Goal: Task Accomplishment & Management: Manage account settings

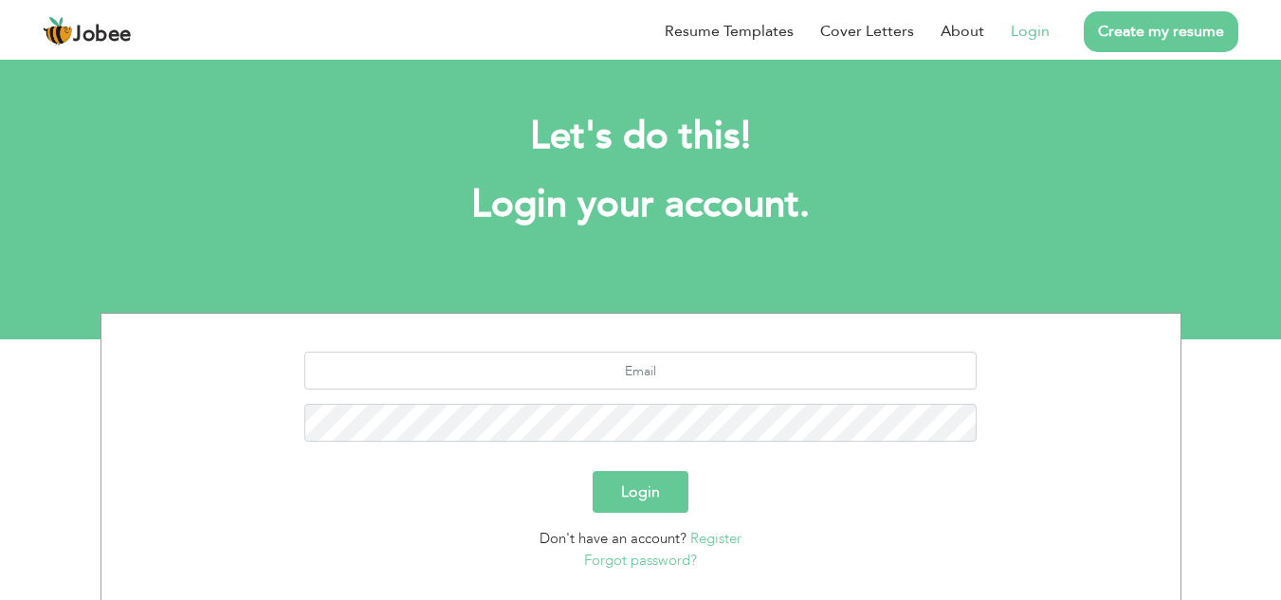
click at [1036, 25] on link "Login" at bounding box center [1030, 31] width 39 height 23
click at [715, 365] on input "text" at bounding box center [640, 371] width 672 height 38
type input "mashalzahra116@gmail.com"
click at [593, 471] on button "Login" at bounding box center [641, 492] width 96 height 42
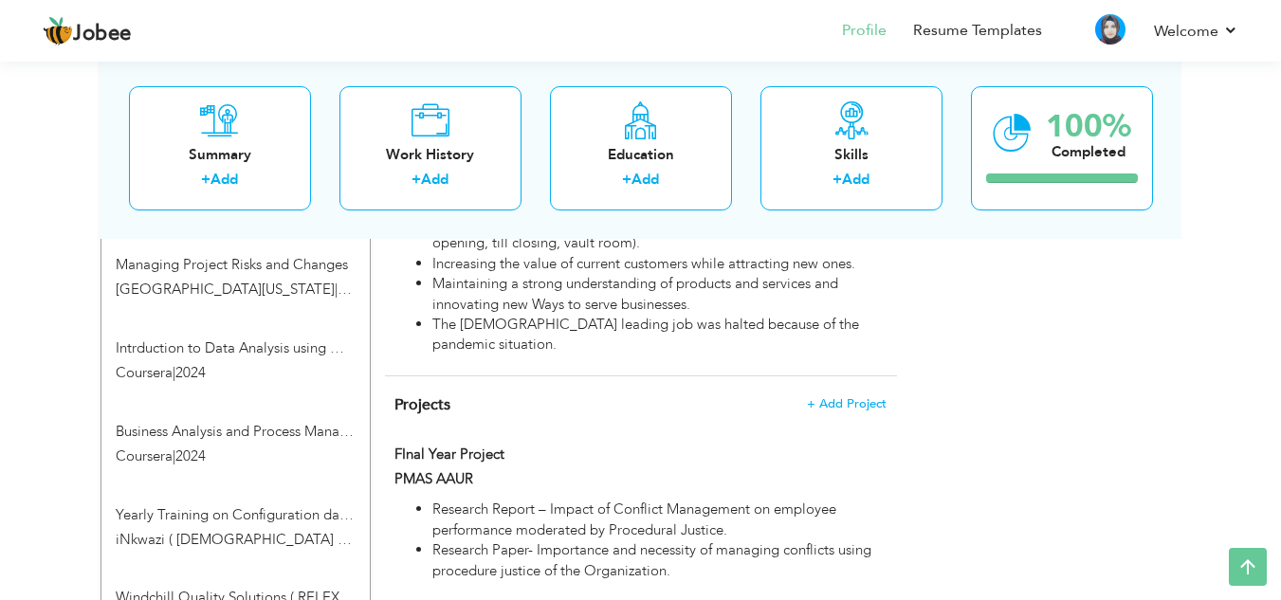
scroll to position [1410, 0]
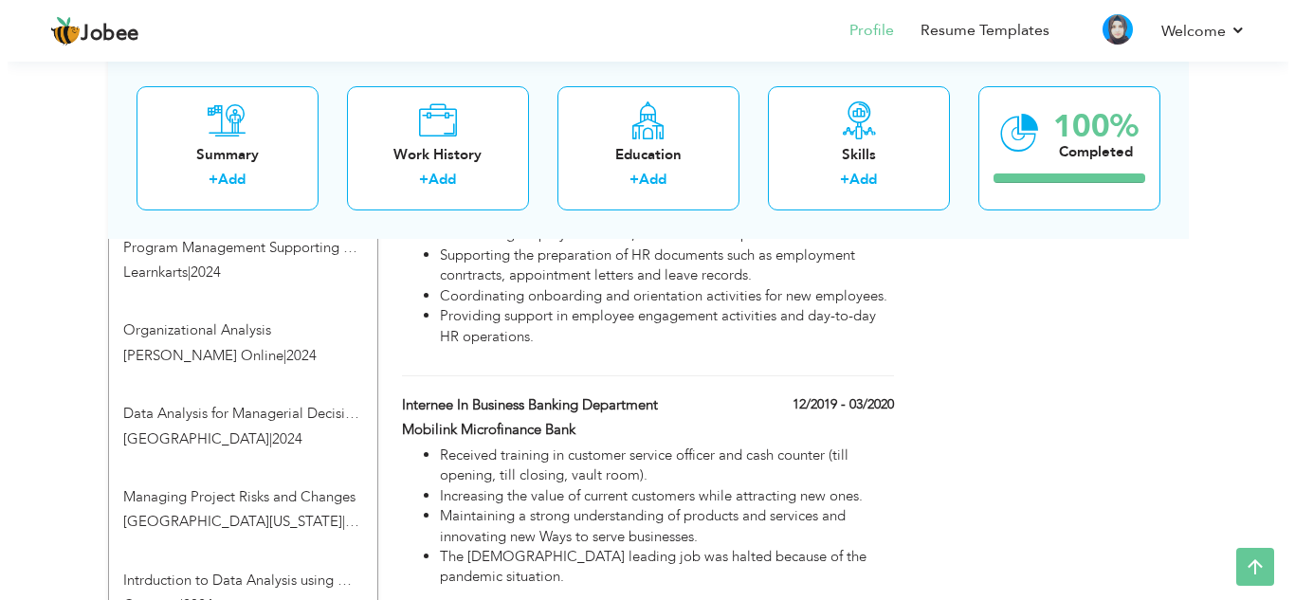
scroll to position [1186, 0]
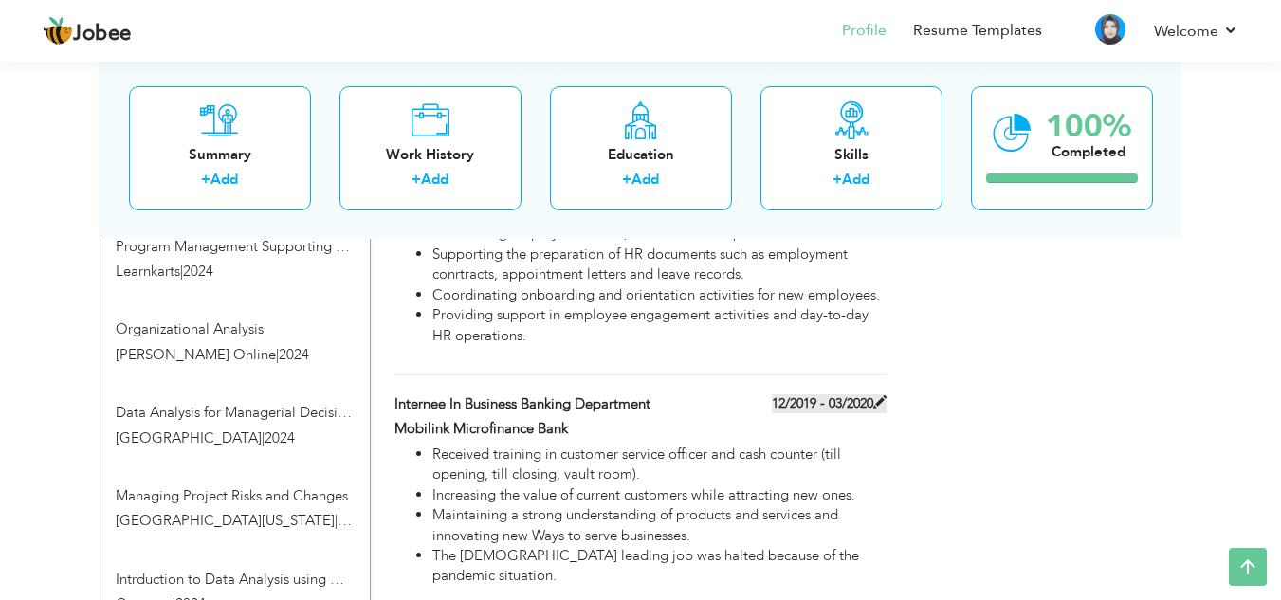
click at [877, 395] on span at bounding box center [879, 401] width 13 height 13
type input "Internee in Business Banking Department"
type input "Mobilink Microfinance Bank"
type input "12/2019"
type input "03/2020"
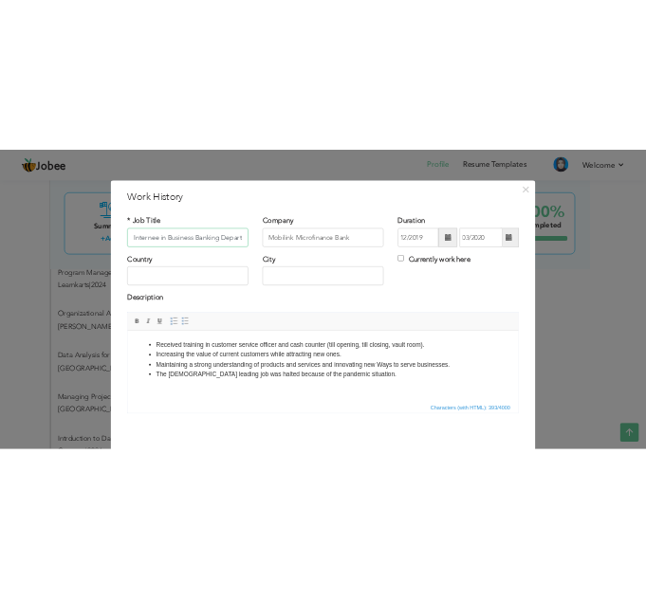
scroll to position [0, 0]
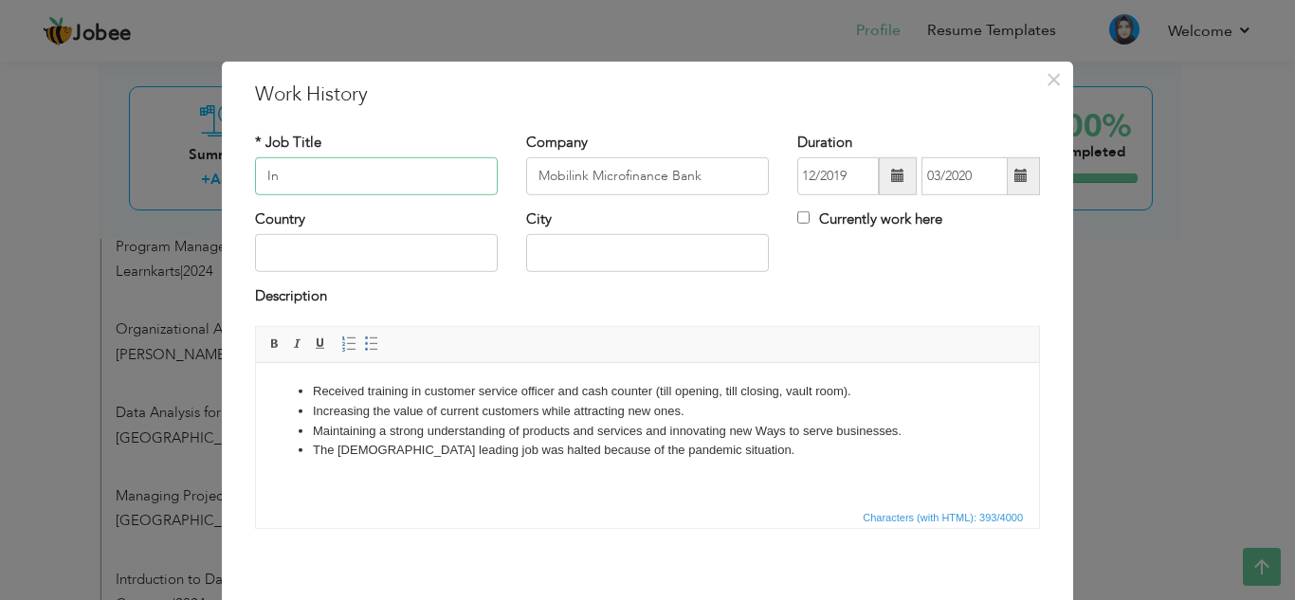
type input "I"
type input "Senior Administrator"
click at [692, 172] on input "Mobilink Microfinance Bank" at bounding box center [647, 176] width 243 height 38
click at [705, 172] on input "Mobilink Microfinance Bank" at bounding box center [647, 176] width 243 height 38
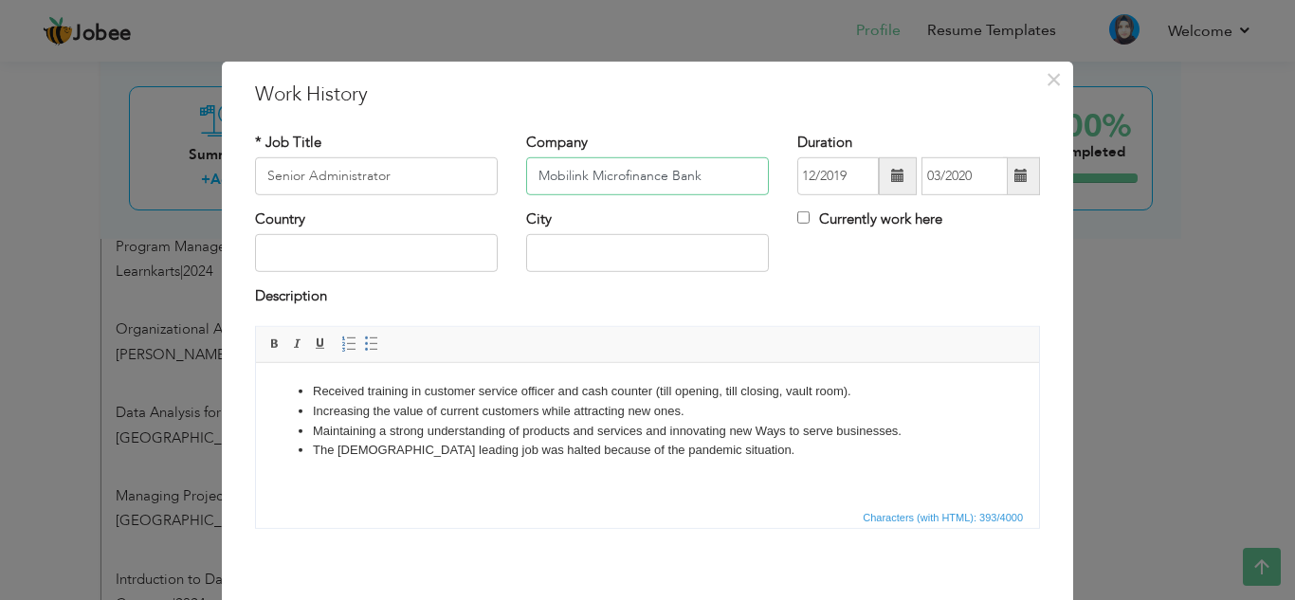
click at [705, 172] on input "Mobilink Microfinance Bank" at bounding box center [647, 176] width 243 height 38
type input "Concept Public School"
click at [837, 172] on input "12/2019" at bounding box center [839, 176] width 82 height 38
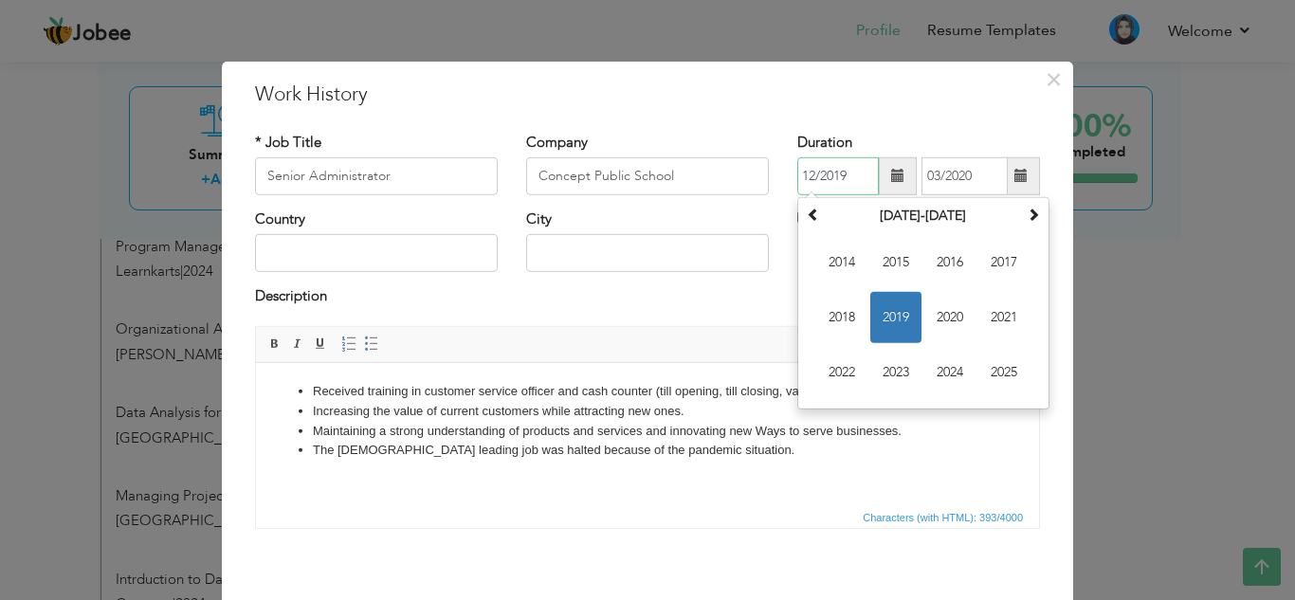
click at [803, 168] on input "12/2019" at bounding box center [839, 176] width 82 height 38
click at [897, 325] on span "2019" at bounding box center [896, 317] width 51 height 51
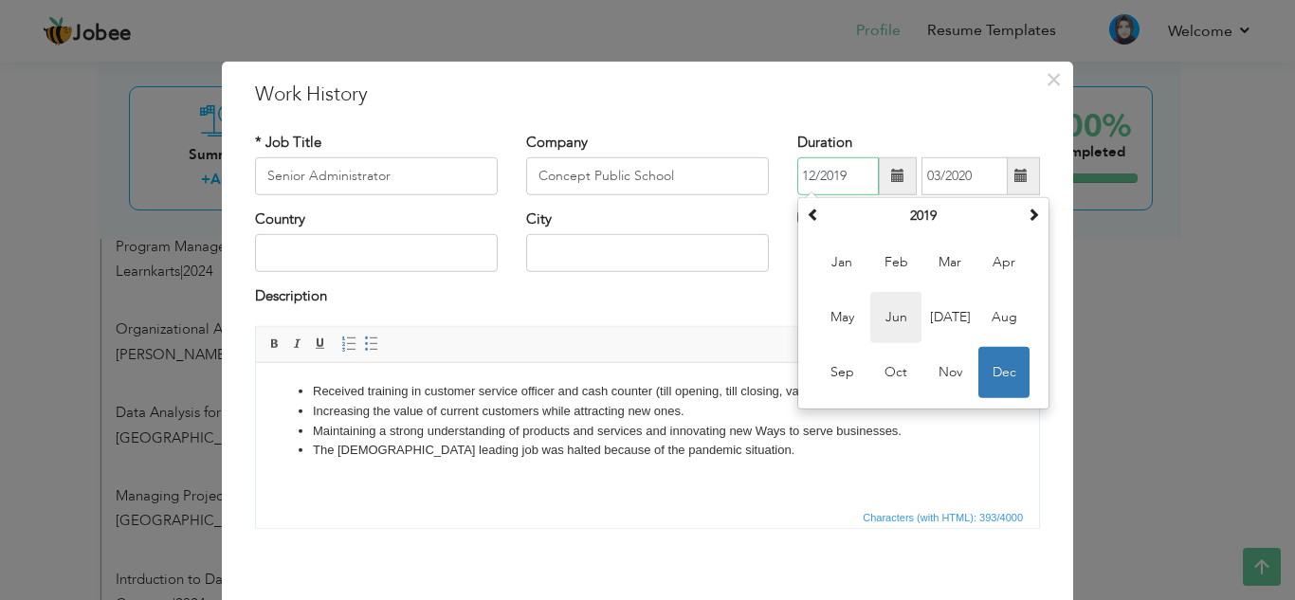
click at [910, 315] on span "Jun" at bounding box center [896, 317] width 51 height 51
type input "06/2019"
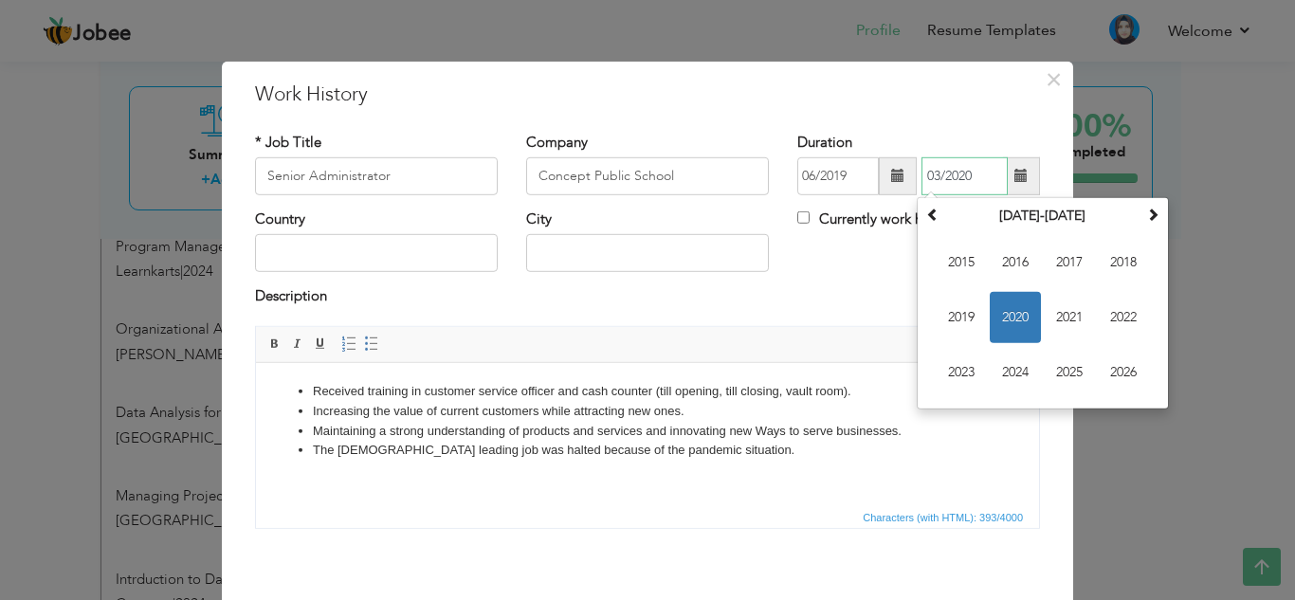
click at [929, 171] on input "03/2020" at bounding box center [965, 176] width 86 height 38
click at [1017, 321] on span "2020" at bounding box center [1015, 317] width 51 height 51
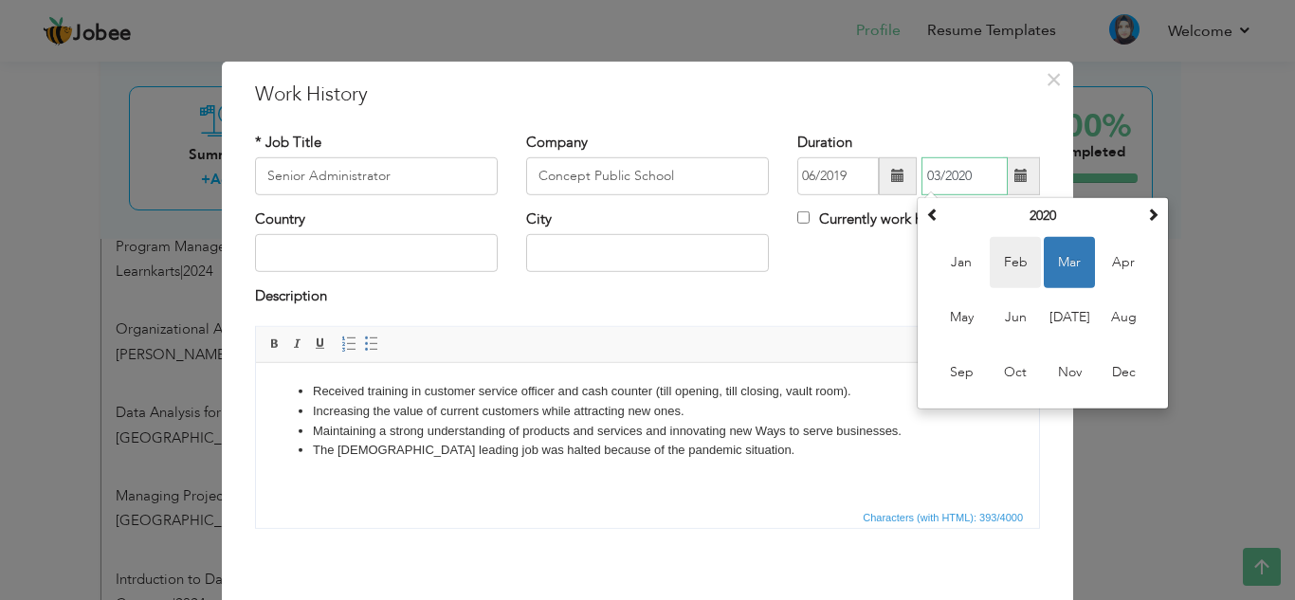
click at [1011, 272] on span "Feb" at bounding box center [1015, 262] width 51 height 51
type input "02/2020"
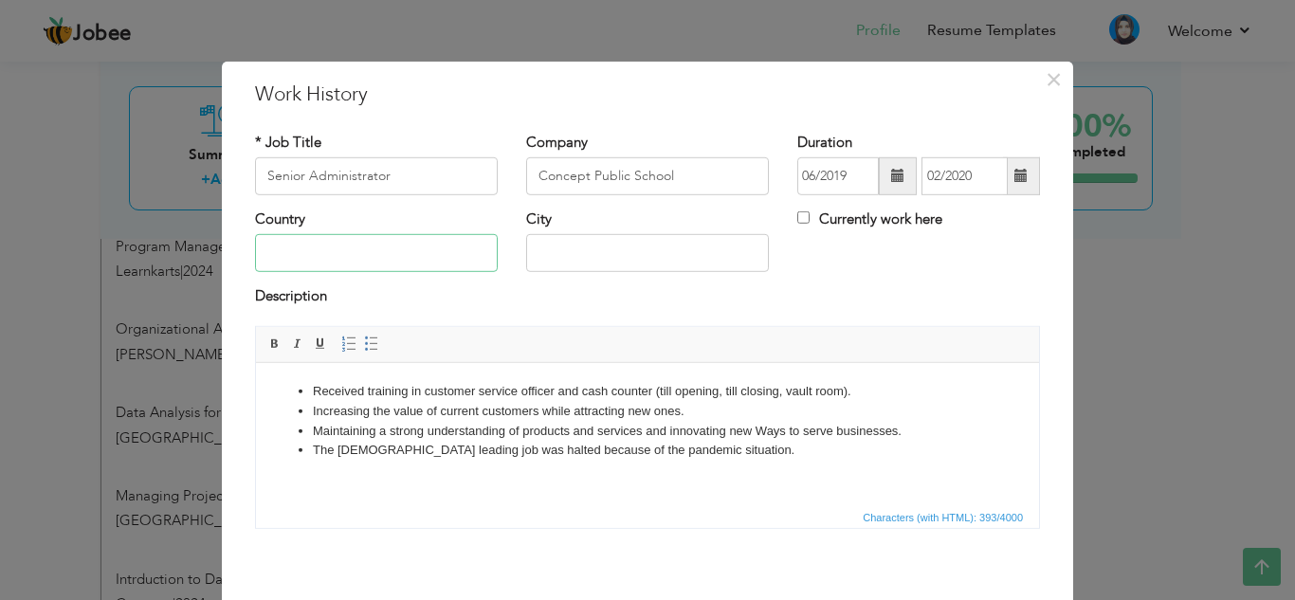
click at [370, 258] on input "text" at bounding box center [376, 253] width 243 height 38
type input "[GEOGRAPHIC_DATA]"
click at [549, 247] on input "text" at bounding box center [647, 253] width 243 height 38
type input "t"
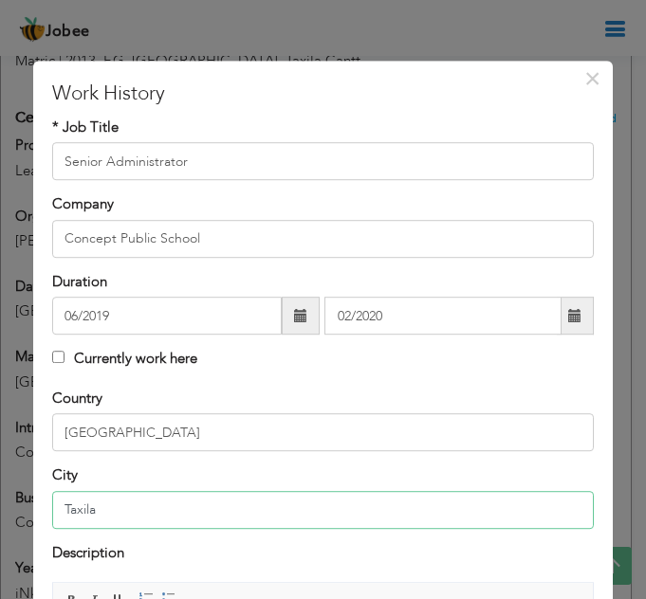
type input "Taxila"
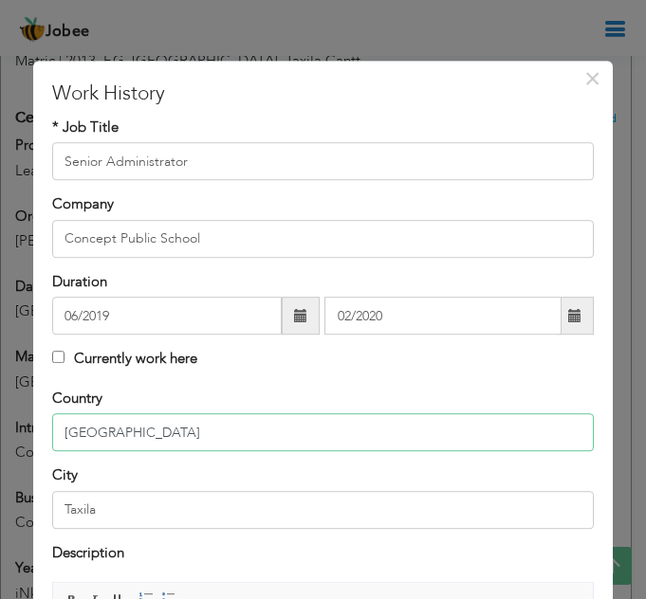
click at [340, 426] on input "[GEOGRAPHIC_DATA]" at bounding box center [323, 432] width 542 height 38
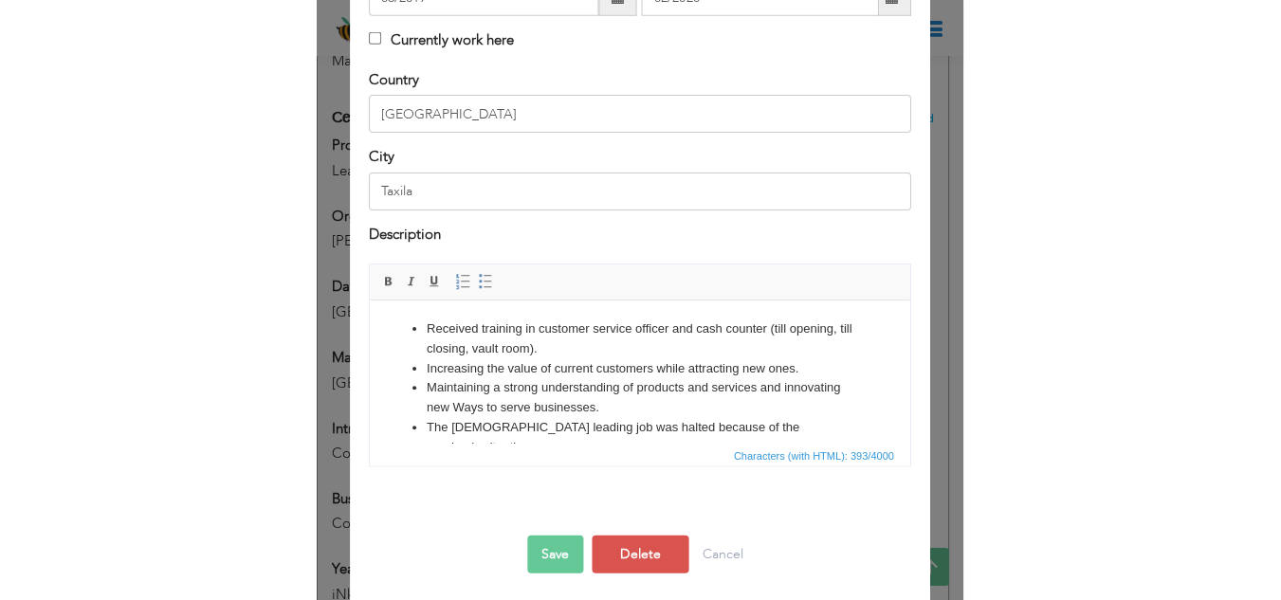
scroll to position [325, 0]
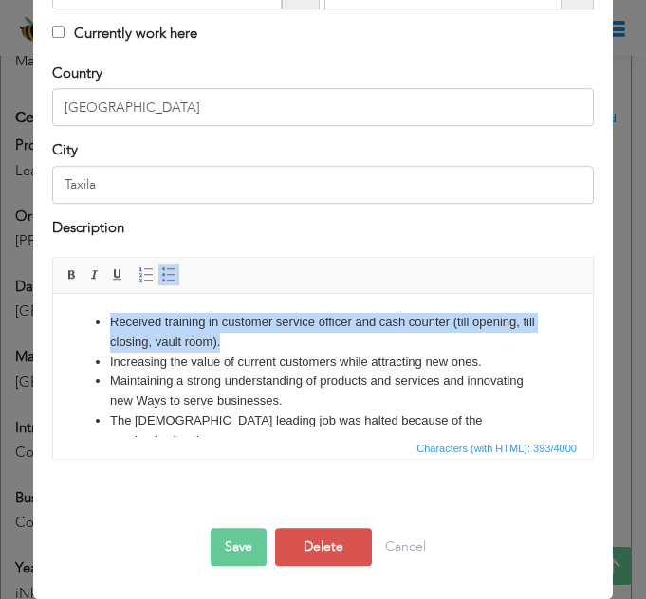
drag, startPoint x: 306, startPoint y: 339, endPoint x: 110, endPoint y: 325, distance: 196.8
click at [110, 325] on li "Received training in customer service officer and cash counter (till opening, t…" at bounding box center [323, 333] width 426 height 40
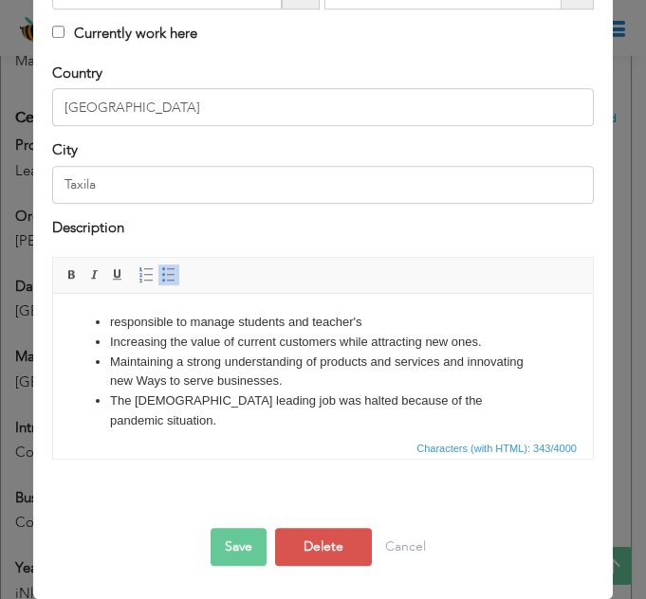
click at [279, 315] on li "responsible to manage students and teacher's" at bounding box center [323, 323] width 426 height 20
click at [390, 321] on li "responsible to manage student's and teacher's" at bounding box center [323, 323] width 426 height 20
click at [110, 326] on li "responsible to manage student's and teacher's timetable." at bounding box center [323, 323] width 426 height 20
click at [492, 338] on li "Increasing the value of current customers while attracting new ones." at bounding box center [323, 343] width 426 height 20
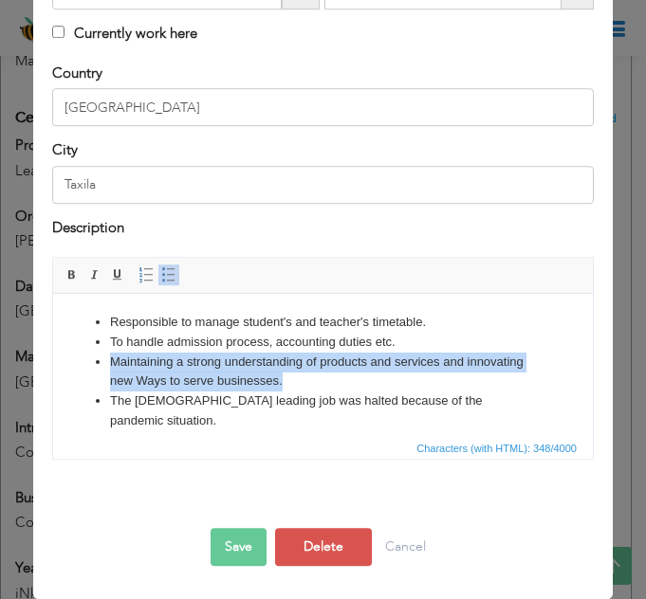
drag, startPoint x: 347, startPoint y: 374, endPoint x: 112, endPoint y: 366, distance: 235.3
click at [112, 366] on li "Maintaining a strong understanding of products and services and innovating new …" at bounding box center [323, 373] width 426 height 40
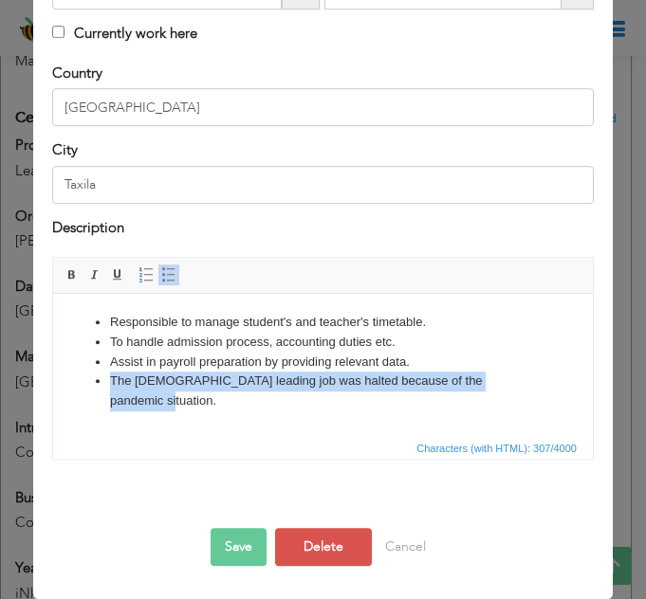
drag, startPoint x: 515, startPoint y: 373, endPoint x: 111, endPoint y: 388, distance: 404.3
click at [111, 388] on li "The internship leading job was halted because of the pandemic situation." at bounding box center [323, 392] width 426 height 40
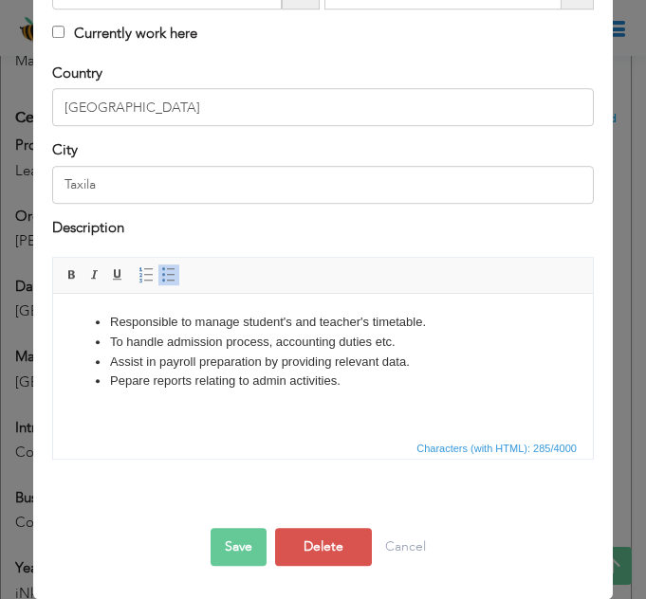
click at [243, 549] on button "Save" at bounding box center [239, 547] width 56 height 38
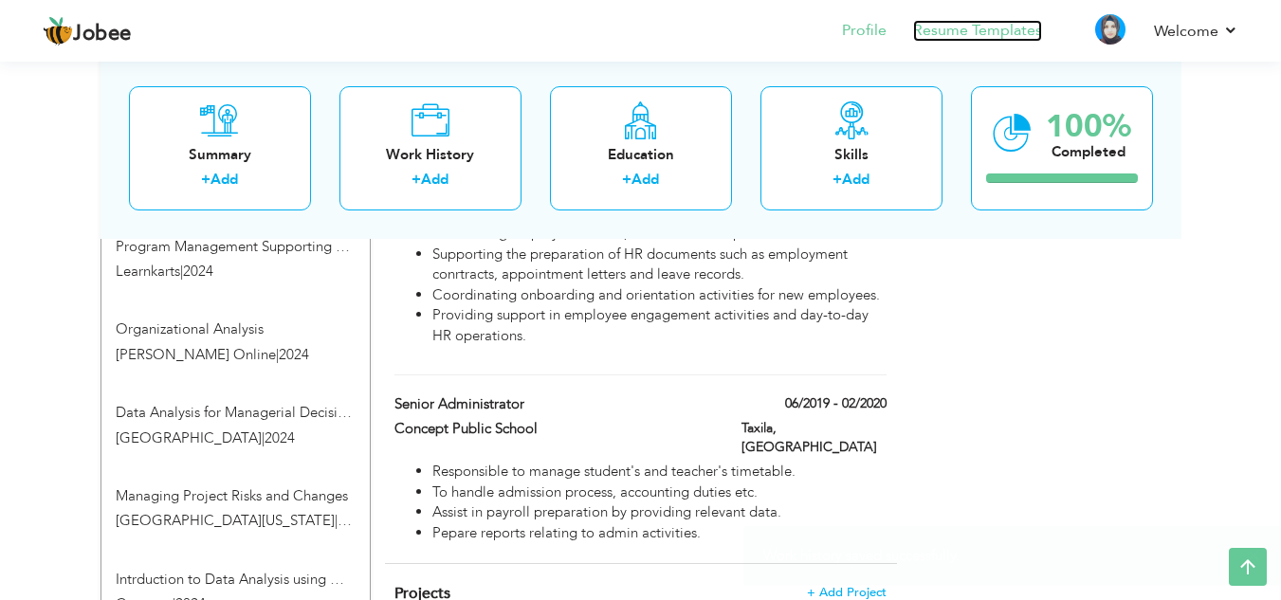
click at [988, 25] on link "Resume Templates" at bounding box center [977, 31] width 129 height 22
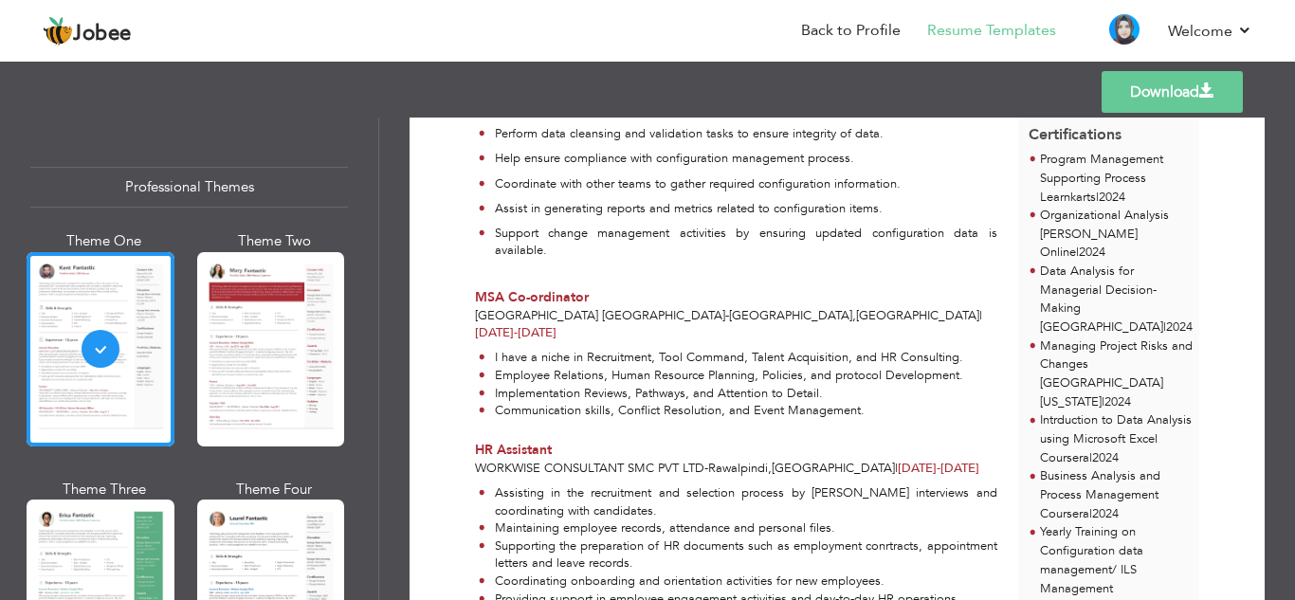
scroll to position [569, 0]
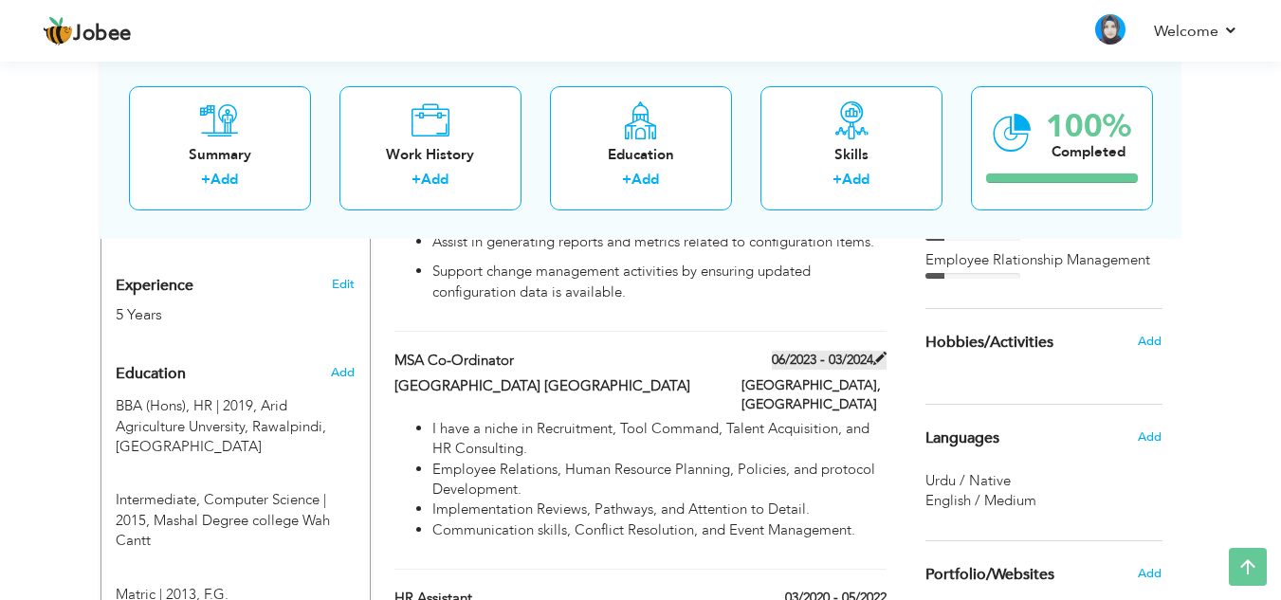
click at [881, 352] on span at bounding box center [879, 358] width 13 height 13
type input "MSA Co-ordinator"
type input "[GEOGRAPHIC_DATA] [GEOGRAPHIC_DATA]"
type input "06/2023"
type input "03/2024"
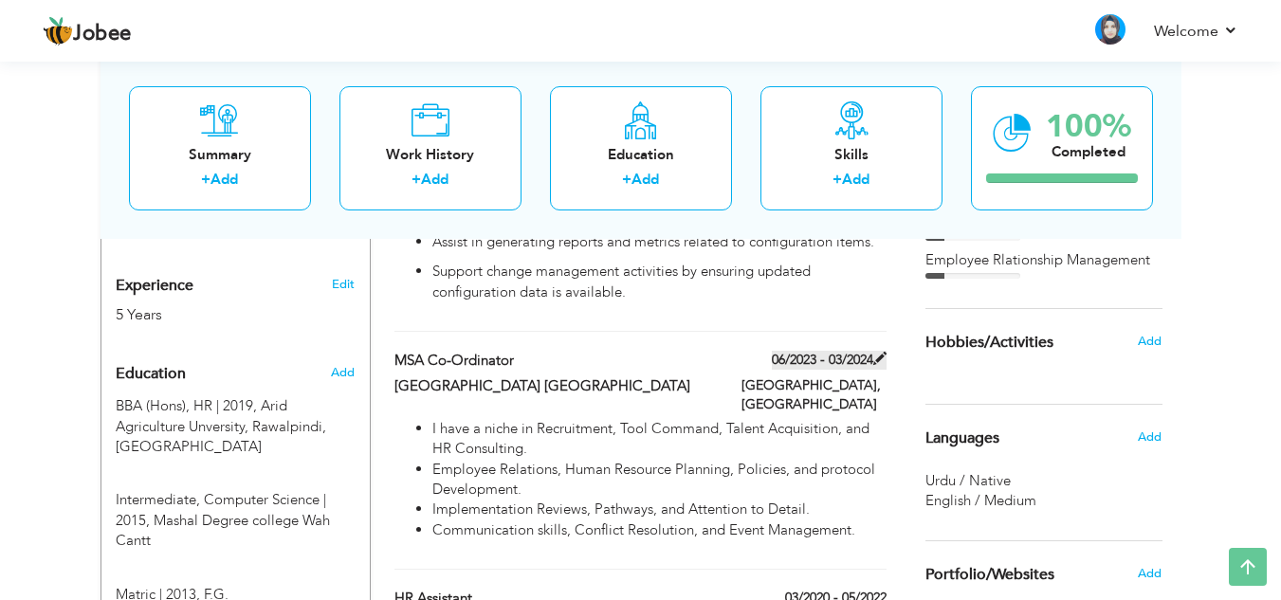
type input "[GEOGRAPHIC_DATA]"
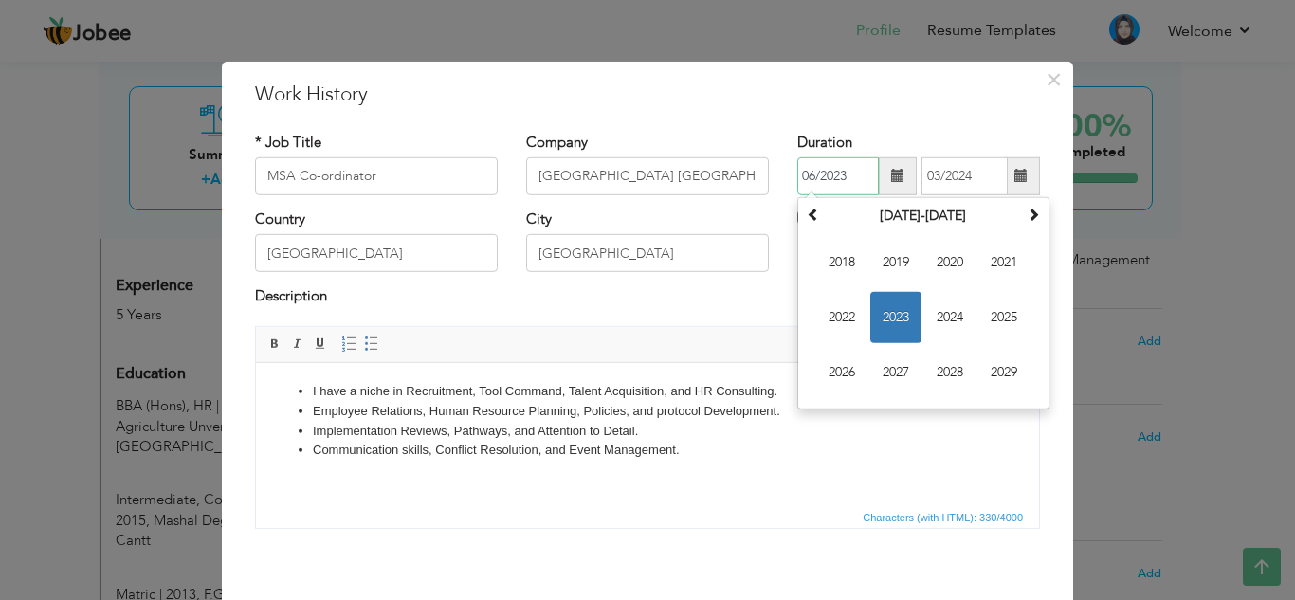
click at [843, 174] on input "06/2023" at bounding box center [839, 176] width 82 height 38
click at [844, 317] on span "2022" at bounding box center [842, 317] width 51 height 51
click at [925, 209] on th "2022" at bounding box center [923, 216] width 197 height 28
click at [892, 320] on span "2022" at bounding box center [896, 317] width 51 height 51
click at [892, 320] on span "Jun" at bounding box center [896, 317] width 51 height 51
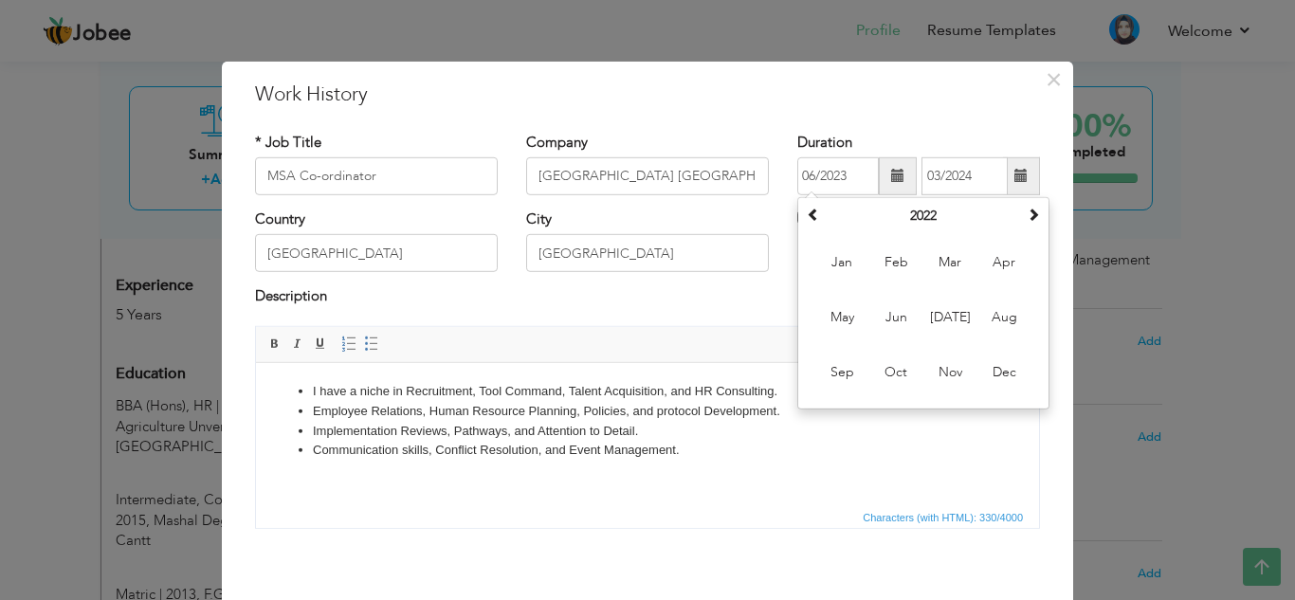
type input "06/2022"
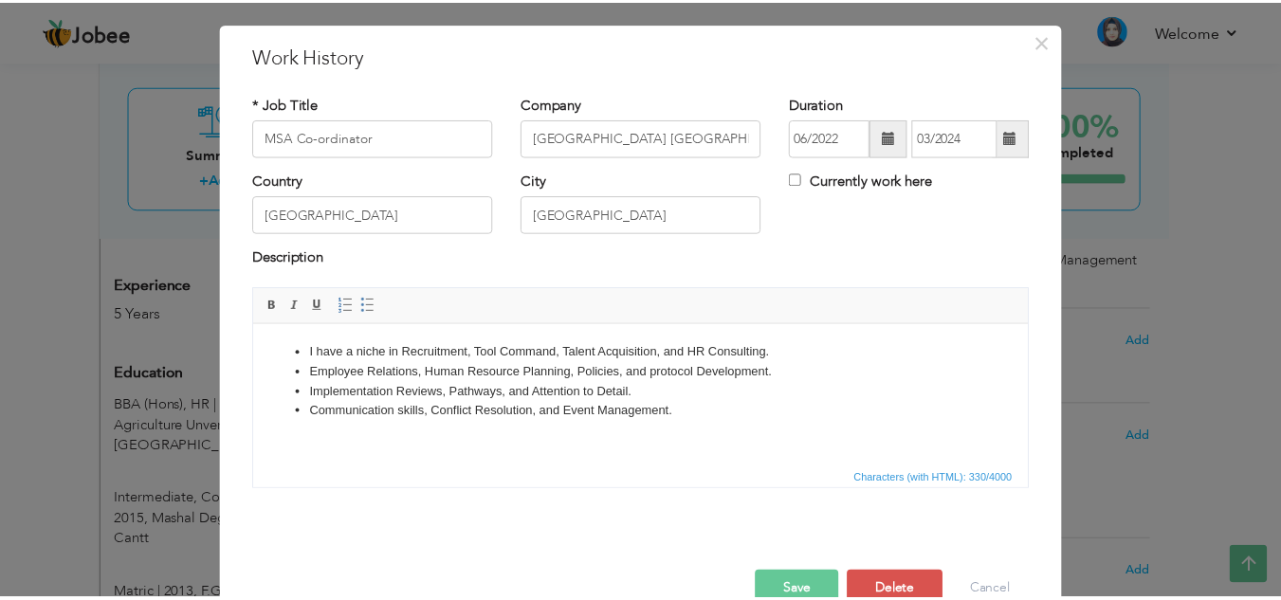
scroll to position [83, 0]
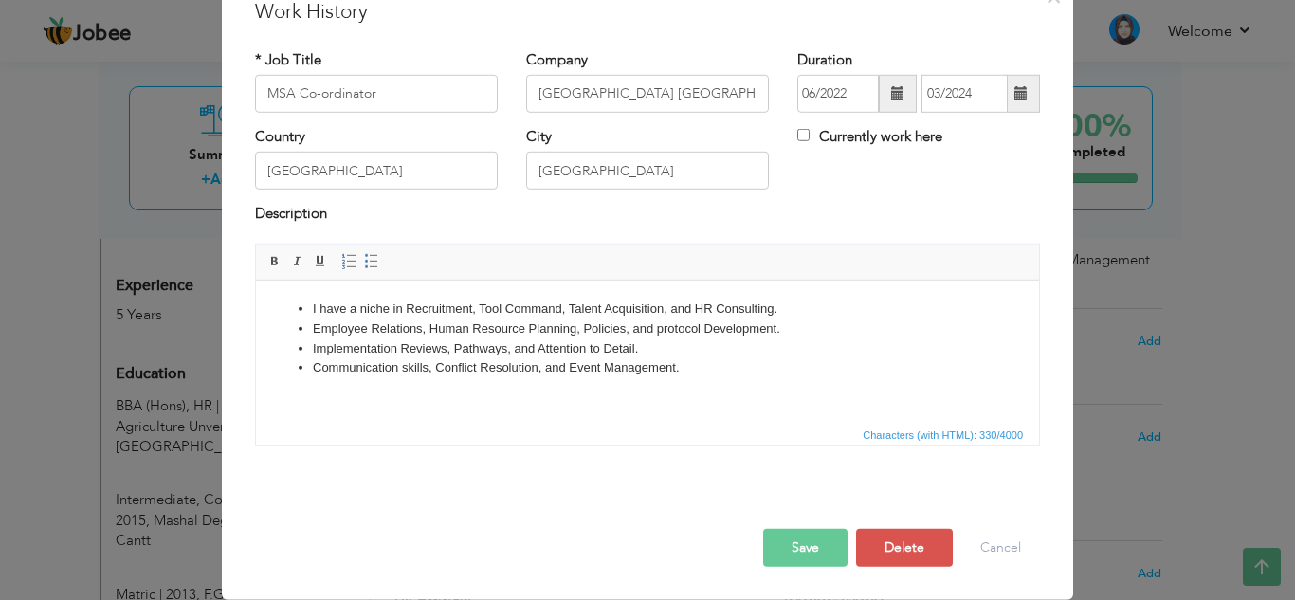
click at [804, 555] on button "Save" at bounding box center [805, 548] width 84 height 38
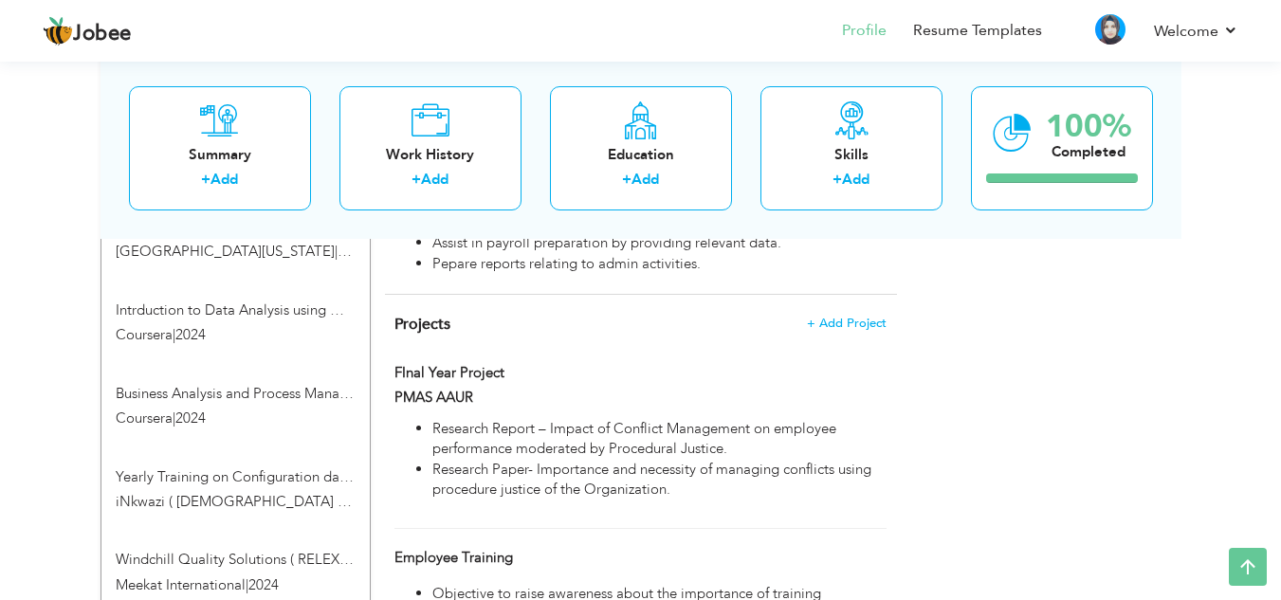
scroll to position [1472, 0]
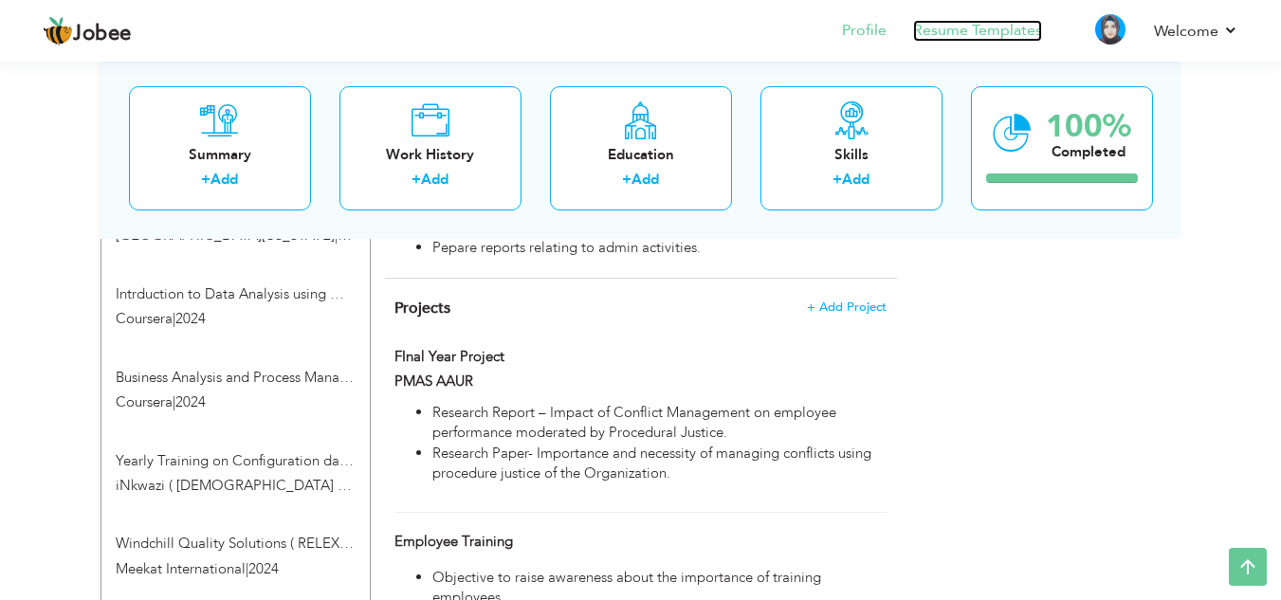
click at [961, 28] on link "Resume Templates" at bounding box center [977, 31] width 129 height 22
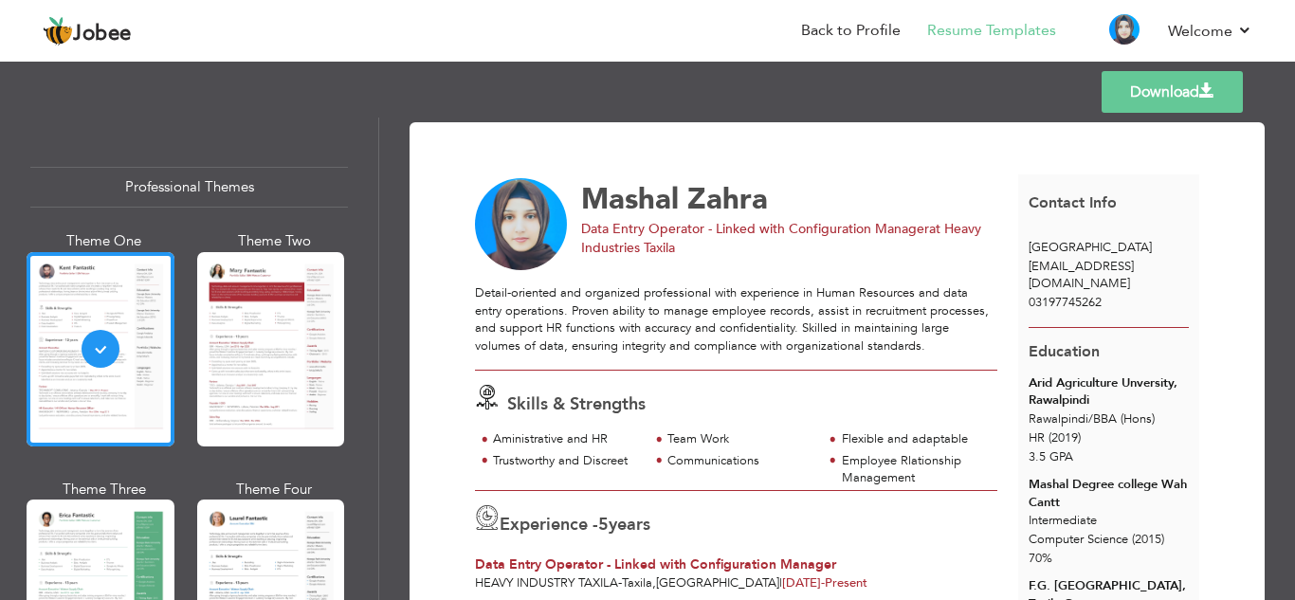
click at [1149, 87] on link "Download" at bounding box center [1172, 92] width 141 height 42
